Goal: Information Seeking & Learning: Learn about a topic

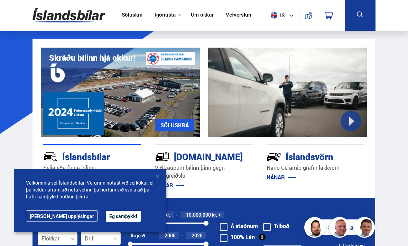
click at [152, 174] on div "Velkomin á vef Íslandsbílar. Vefurinn notast við vefkökur, ef þú heldur áfram a…" at bounding box center [90, 200] width 152 height 63
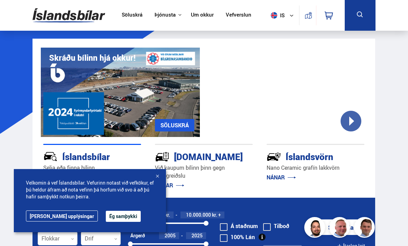
click at [154, 178] on div at bounding box center [157, 176] width 7 height 7
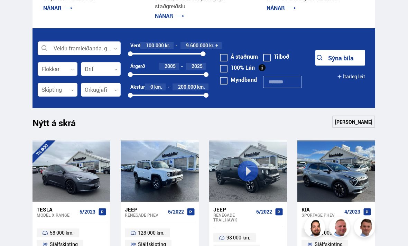
scroll to position [170, 0]
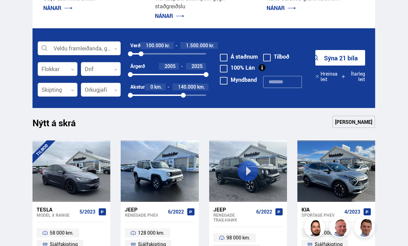
click at [365, 120] on link "Sjá meira" at bounding box center [353, 122] width 43 height 12
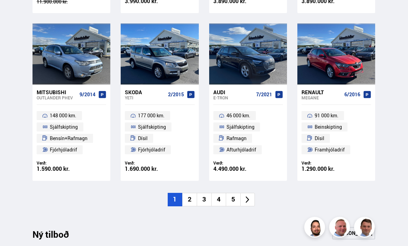
click at [191, 200] on li "2" at bounding box center [189, 199] width 15 height 13
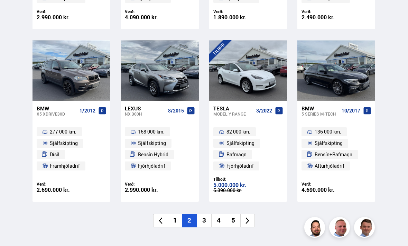
scroll to position [441, 0]
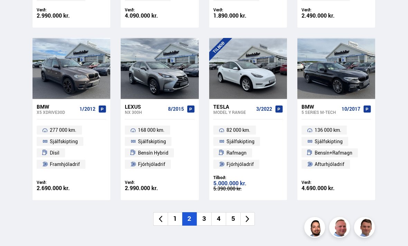
click at [203, 218] on li "3" at bounding box center [204, 219] width 15 height 13
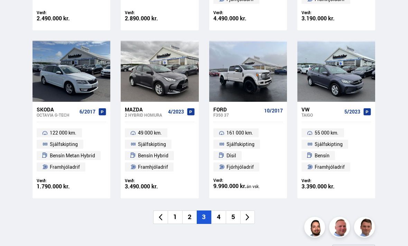
scroll to position [459, 0]
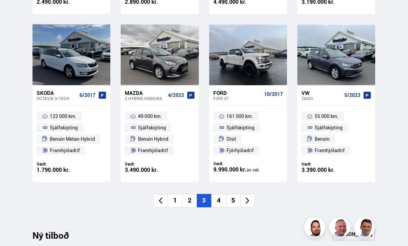
click at [218, 200] on li "4" at bounding box center [218, 200] width 15 height 13
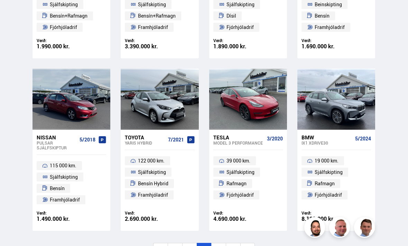
scroll to position [484, 0]
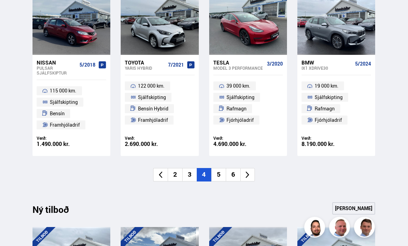
click at [221, 175] on li "5" at bounding box center [218, 175] width 15 height 13
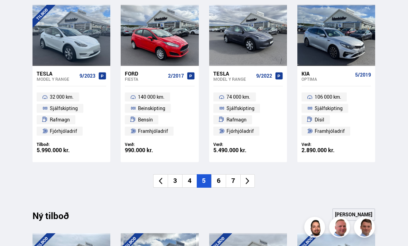
scroll to position [476, 0]
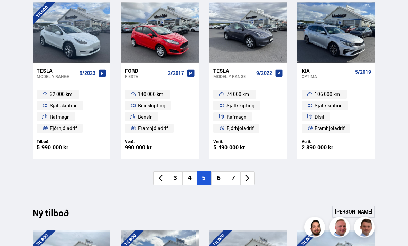
click at [221, 177] on li "6" at bounding box center [218, 178] width 15 height 13
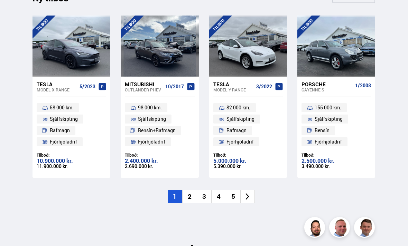
scroll to position [688, 0]
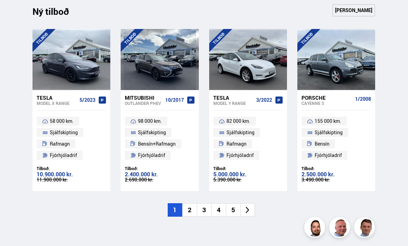
click at [188, 208] on li "2" at bounding box center [189, 210] width 15 height 13
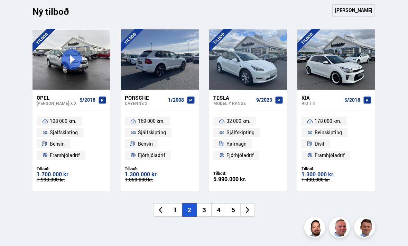
click at [157, 78] on div at bounding box center [160, 59] width 16 height 61
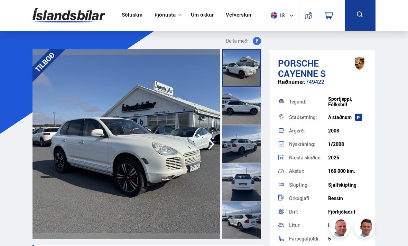
click at [206, 149] on icon "button" at bounding box center [211, 144] width 14 height 17
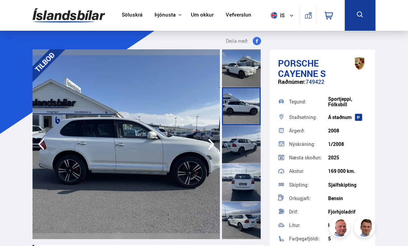
click at [205, 150] on icon "button" at bounding box center [211, 144] width 14 height 17
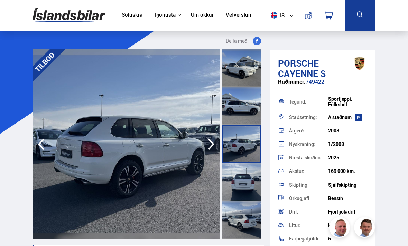
click at [209, 148] on icon "button" at bounding box center [211, 144] width 6 height 11
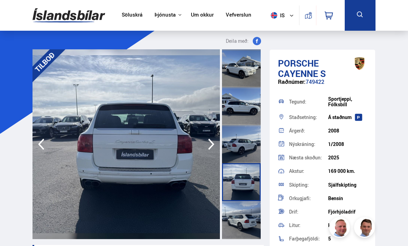
click at [208, 139] on icon "button" at bounding box center [211, 144] width 14 height 17
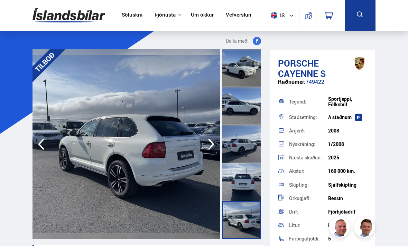
click at [208, 136] on icon "button" at bounding box center [211, 144] width 14 height 17
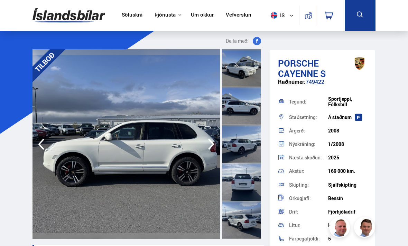
click at [210, 144] on icon "button" at bounding box center [211, 144] width 14 height 17
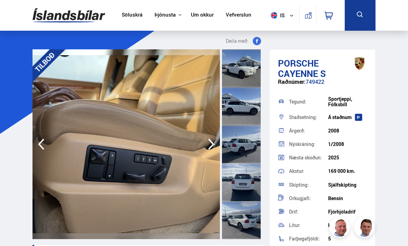
click at [243, 72] on div at bounding box center [241, 68] width 39 height 38
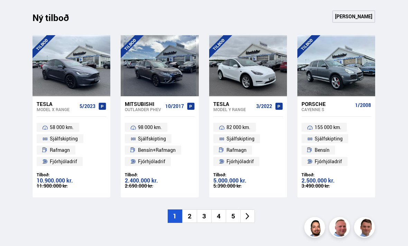
scroll to position [676, 0]
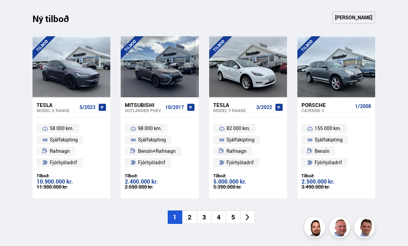
click at [219, 215] on li "4" at bounding box center [218, 217] width 15 height 13
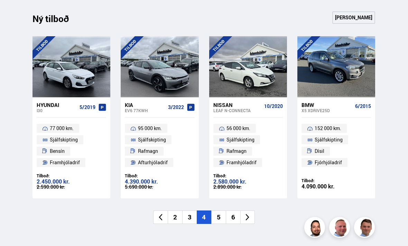
click at [218, 215] on li "5" at bounding box center [218, 217] width 15 height 13
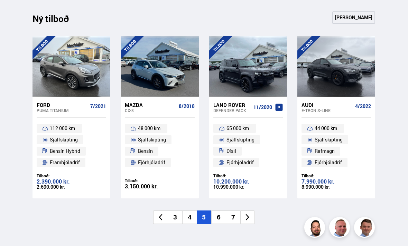
click at [216, 216] on li "6" at bounding box center [218, 217] width 15 height 13
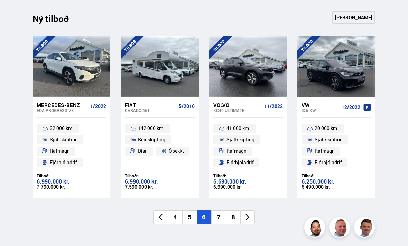
click at [216, 215] on li "7" at bounding box center [218, 217] width 15 height 13
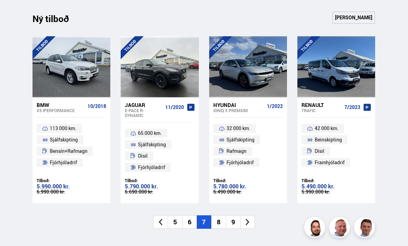
click at [248, 218] on icon at bounding box center [247, 222] width 8 height 8
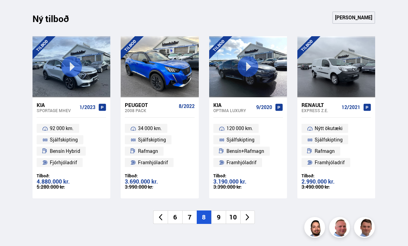
click at [248, 216] on icon at bounding box center [247, 218] width 8 height 8
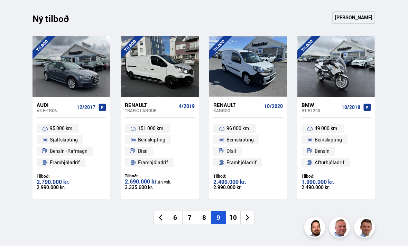
click at [248, 219] on li at bounding box center [247, 217] width 15 height 13
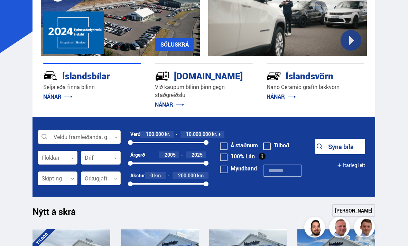
scroll to position [81, 0]
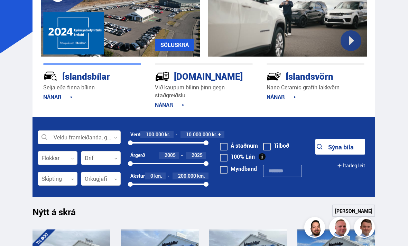
click at [82, 155] on div at bounding box center [101, 159] width 40 height 14
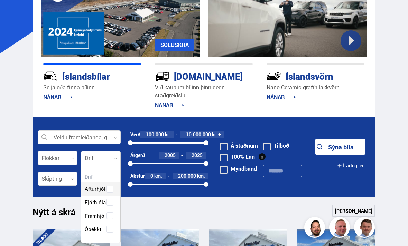
scroll to position [76, 39]
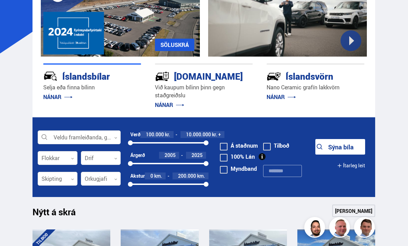
click at [46, 180] on div at bounding box center [58, 179] width 40 height 14
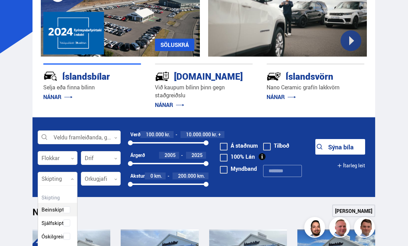
scroll to position [63, 39]
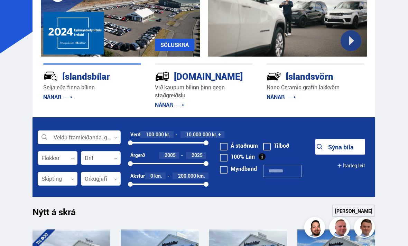
click at [46, 157] on div at bounding box center [58, 159] width 40 height 14
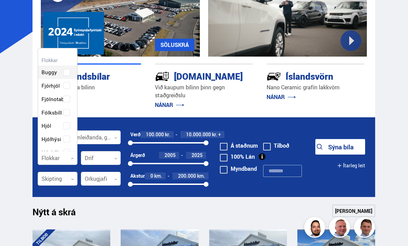
scroll to position [103, 39]
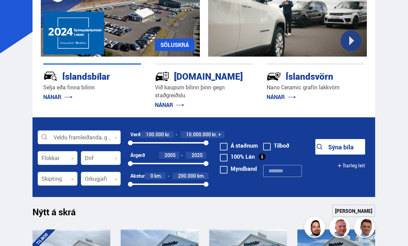
click at [91, 181] on div at bounding box center [101, 179] width 40 height 14
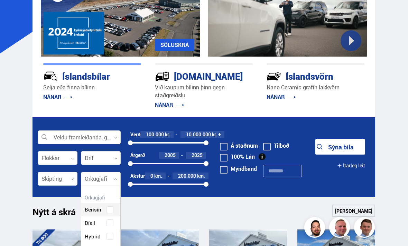
scroll to position [99, 39]
click at [86, 225] on div "Bensín Dísil Hybrid Plug-in hybrid Rafmagn" at bounding box center [100, 241] width 39 height 97
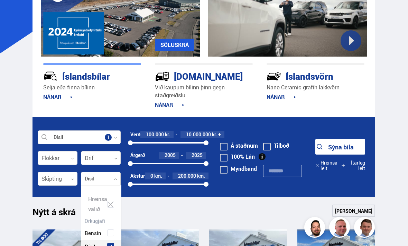
scroll to position [103, 40]
click at [208, 213] on div "Nýtt á skrá Sjá meira" at bounding box center [203, 213] width 342 height 17
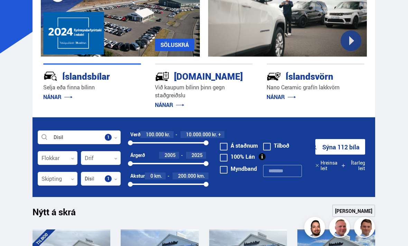
click at [286, 170] on input "text" at bounding box center [282, 171] width 39 height 12
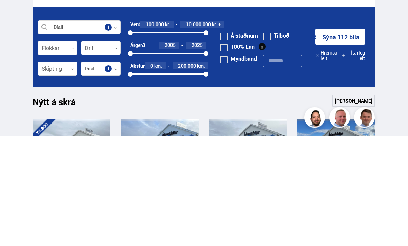
scroll to position [191, 0]
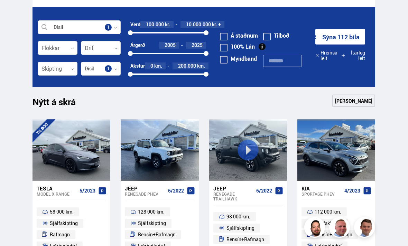
click at [350, 36] on button "Sýna 112 bíla" at bounding box center [340, 37] width 50 height 16
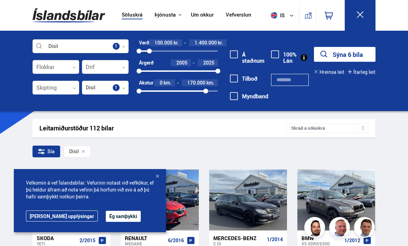
click at [361, 59] on button "Sýna 6 bíla" at bounding box center [345, 54] width 62 height 15
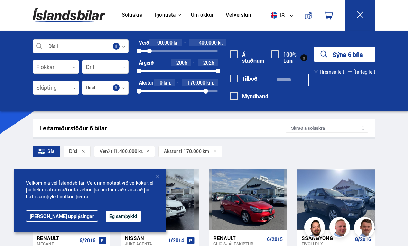
click at [157, 178] on div at bounding box center [157, 176] width 7 height 7
click at [106, 219] on button "Ég samþykki" at bounding box center [123, 216] width 35 height 11
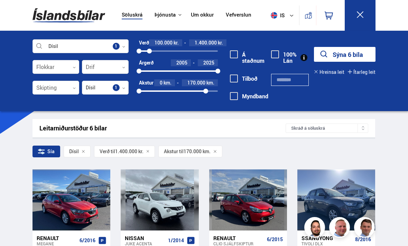
click at [253, 99] on label "Myndband" at bounding box center [249, 96] width 38 height 6
click at [246, 55] on label "Á staðnum" at bounding box center [247, 57] width 35 height 13
click at [174, 121] on div "Leitarniðurstöður 6 bílar Skráð á [GEOGRAPHIC_DATA]" at bounding box center [203, 128] width 342 height 18
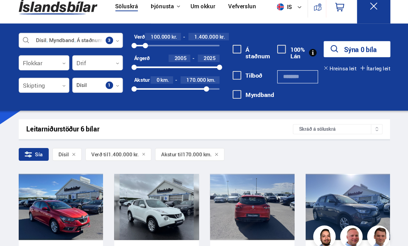
click at [256, 181] on div at bounding box center [264, 200] width 16 height 61
